Goal: Communication & Community: Answer question/provide support

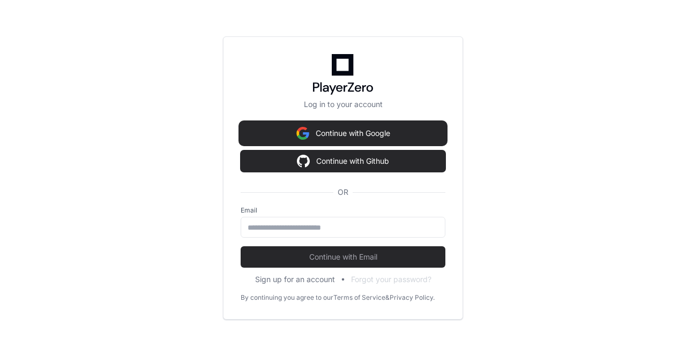
click at [363, 130] on button "Continue with Google" at bounding box center [343, 133] width 205 height 21
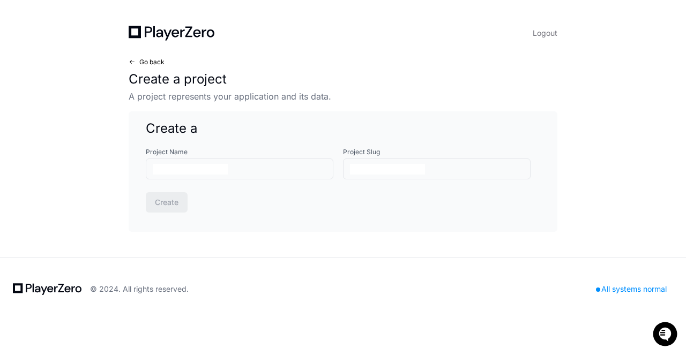
click at [130, 62] on span at bounding box center [132, 62] width 6 height 6
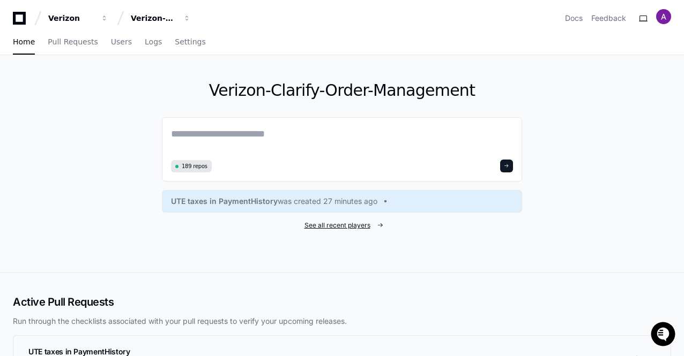
click at [369, 224] on span "See all recent players" at bounding box center [337, 225] width 66 height 9
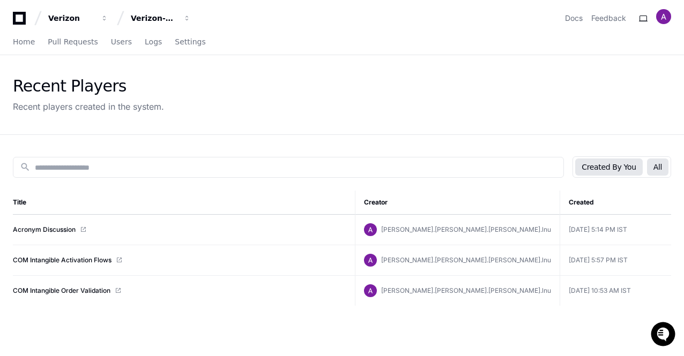
click at [656, 166] on button "All" at bounding box center [657, 167] width 21 height 17
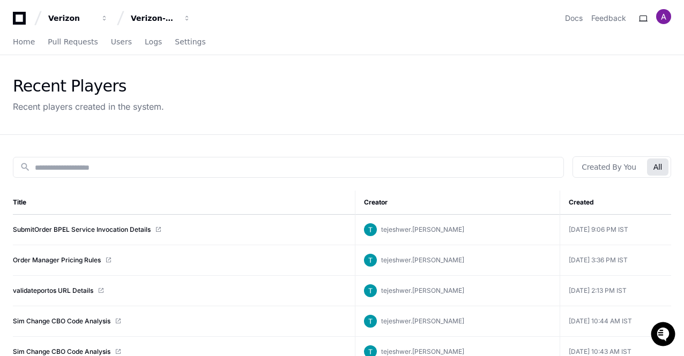
click at [158, 228] on span at bounding box center [158, 230] width 6 height 6
click at [133, 228] on link "SubmitOrder BPEL Service Invocation Details" at bounding box center [82, 230] width 138 height 9
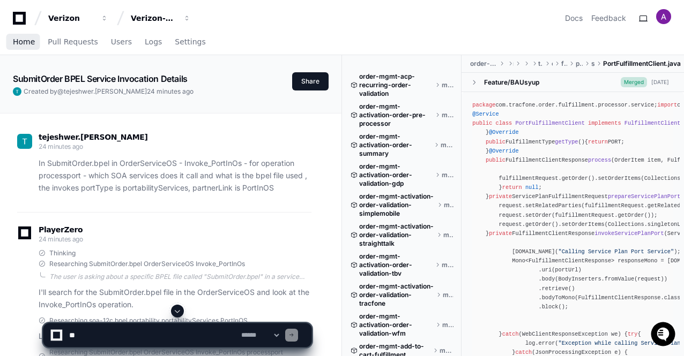
click at [29, 43] on span "Home" at bounding box center [24, 42] width 22 height 6
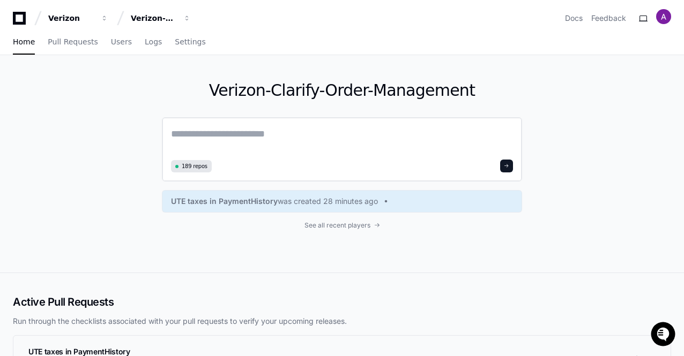
click at [273, 133] on textarea at bounding box center [342, 141] width 342 height 30
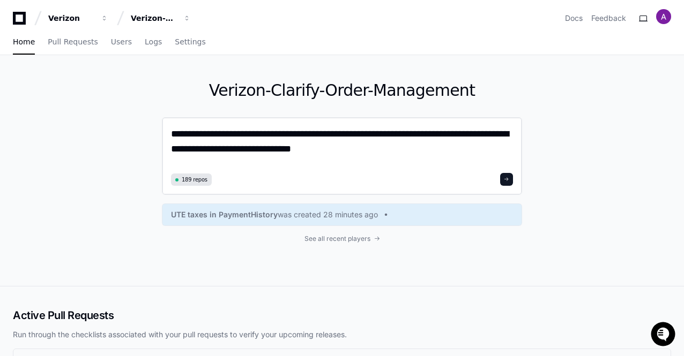
type textarea "**********"
click at [505, 181] on span at bounding box center [506, 179] width 5 height 5
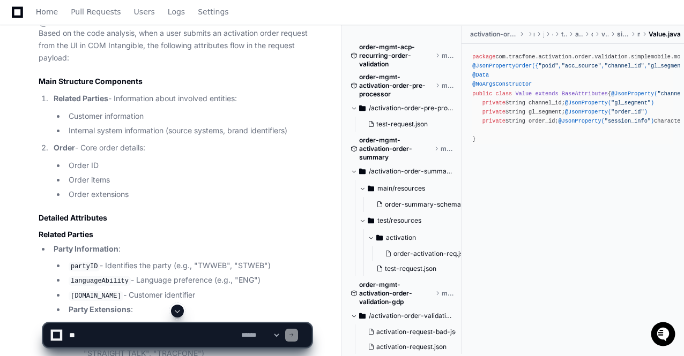
scroll to position [318, 0]
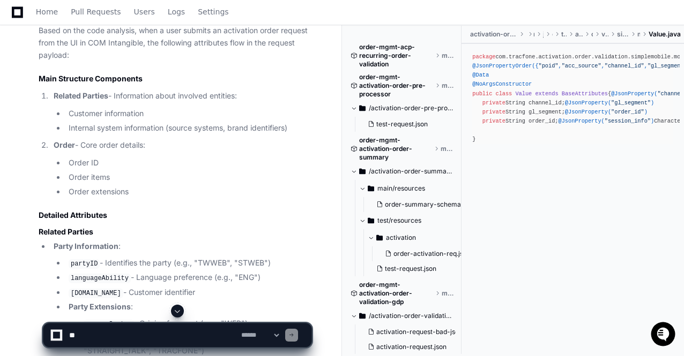
click at [164, 228] on h3 "Related Parties" at bounding box center [175, 232] width 273 height 11
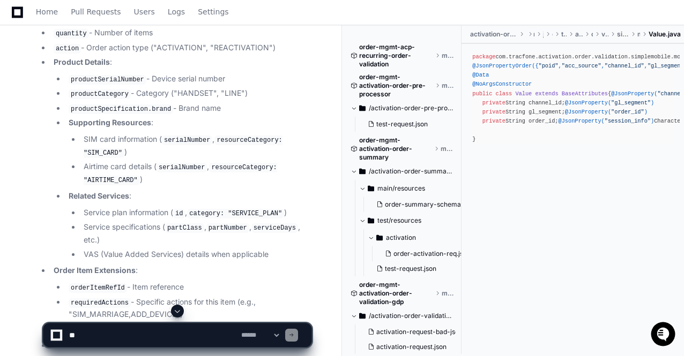
scroll to position [938, 0]
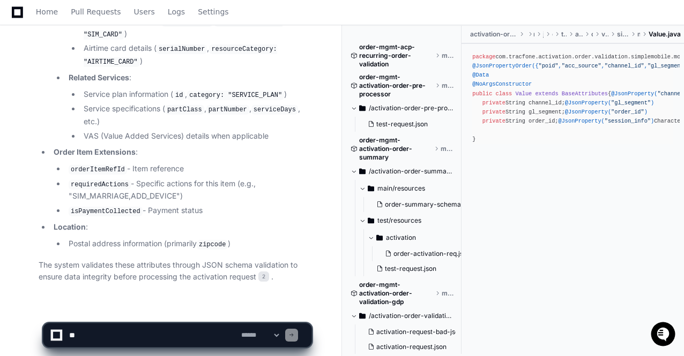
click at [121, 335] on textarea at bounding box center [153, 336] width 172 height 24
click at [130, 336] on textarea at bounding box center [153, 336] width 172 height 24
click at [192, 335] on textarea at bounding box center [153, 336] width 172 height 24
type textarea "**********"
click at [294, 335] on span at bounding box center [291, 335] width 5 height 5
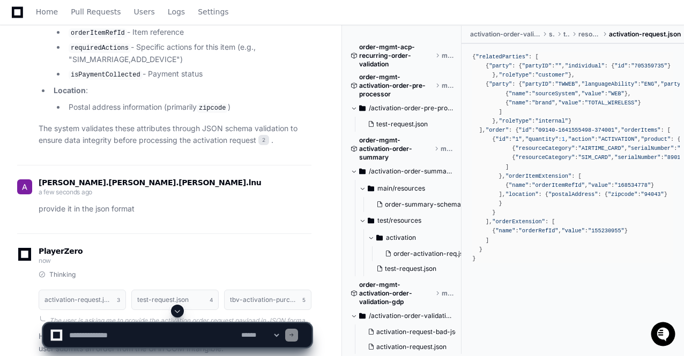
scroll to position [1056, 0]
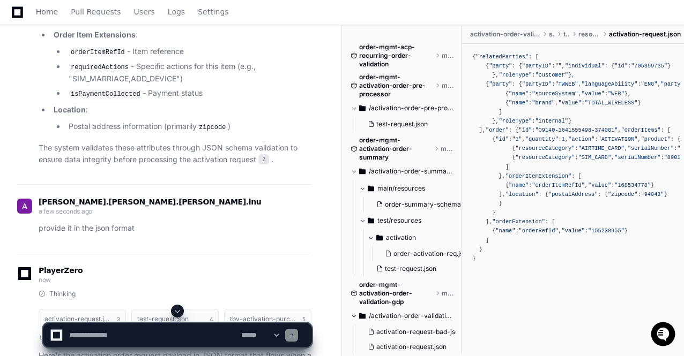
click at [116, 334] on textarea at bounding box center [153, 336] width 172 height 24
type textarea "**********"
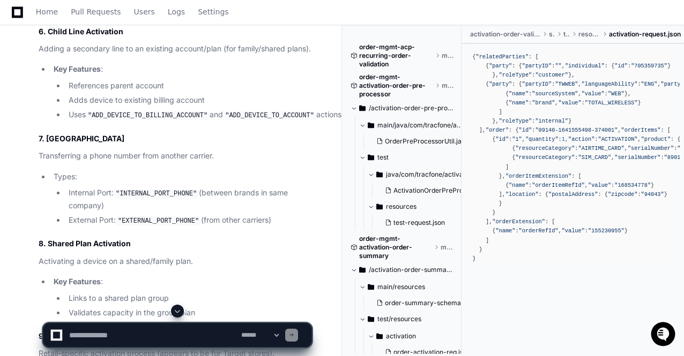
scroll to position [3673, 0]
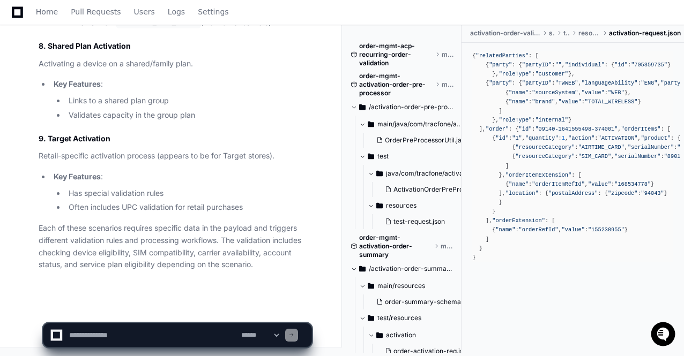
click at [104, 336] on textarea at bounding box center [153, 336] width 172 height 24
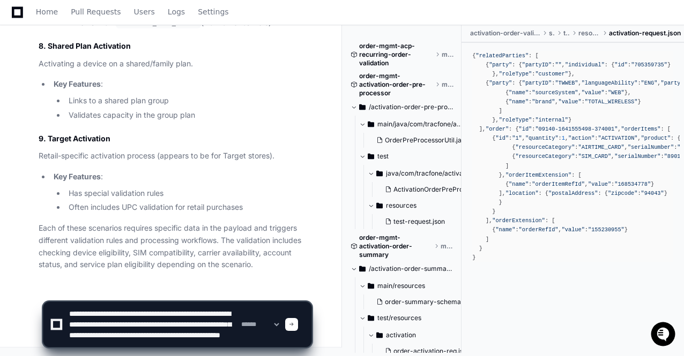
scroll to position [14, 0]
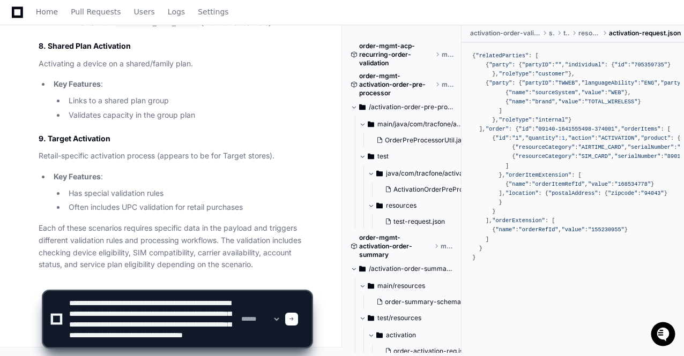
type textarea "**********"
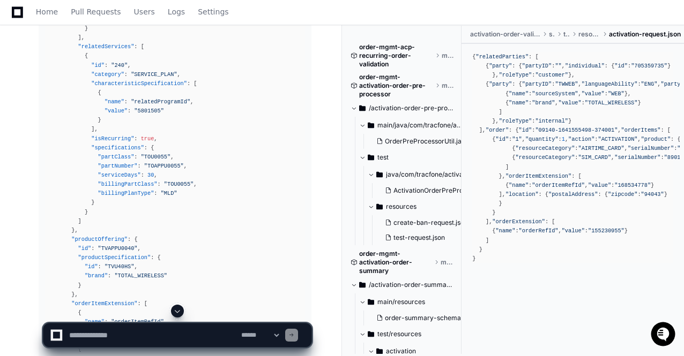
scroll to position [4647, 0]
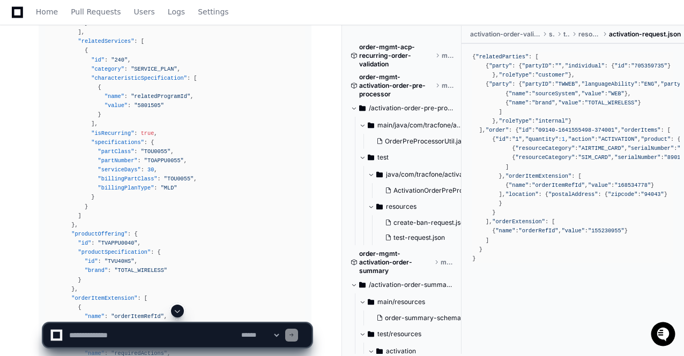
drag, startPoint x: 158, startPoint y: 226, endPoint x: 109, endPoint y: 241, distance: 50.5
click at [109, 237] on span ""productOffering"" at bounding box center [99, 234] width 56 height 6
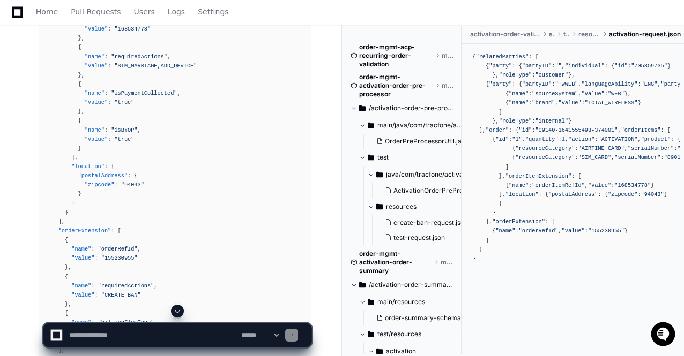
scroll to position [4946, 0]
